Goal: Task Accomplishment & Management: Manage account settings

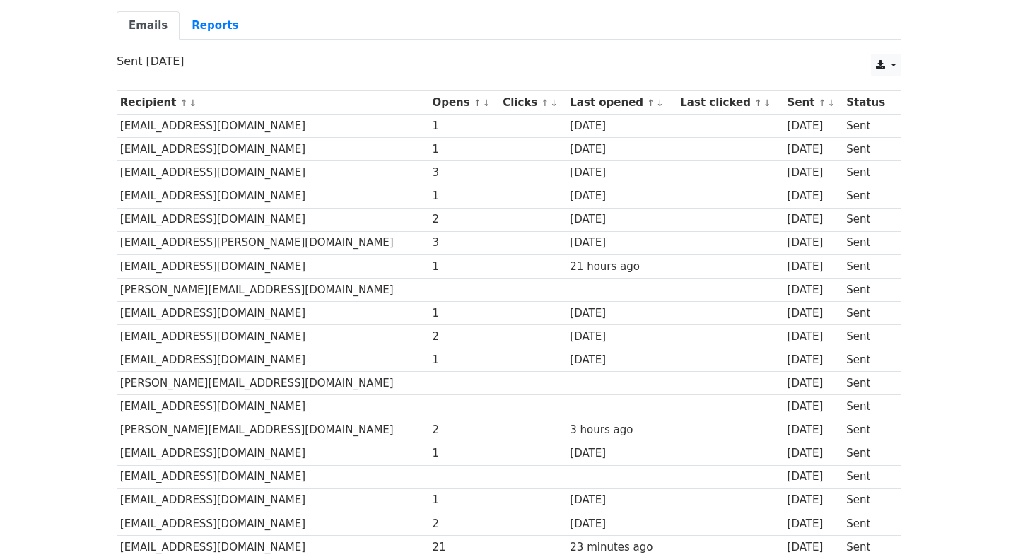
scroll to position [123, 0]
click at [483, 100] on link "↓" at bounding box center [487, 101] width 8 height 11
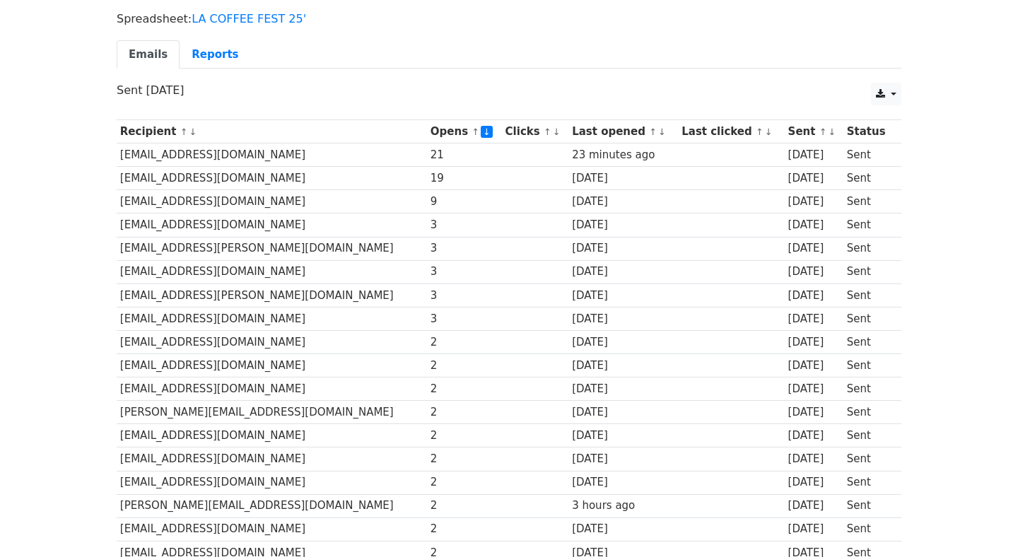
scroll to position [91, 0]
